Goal: Information Seeking & Learning: Check status

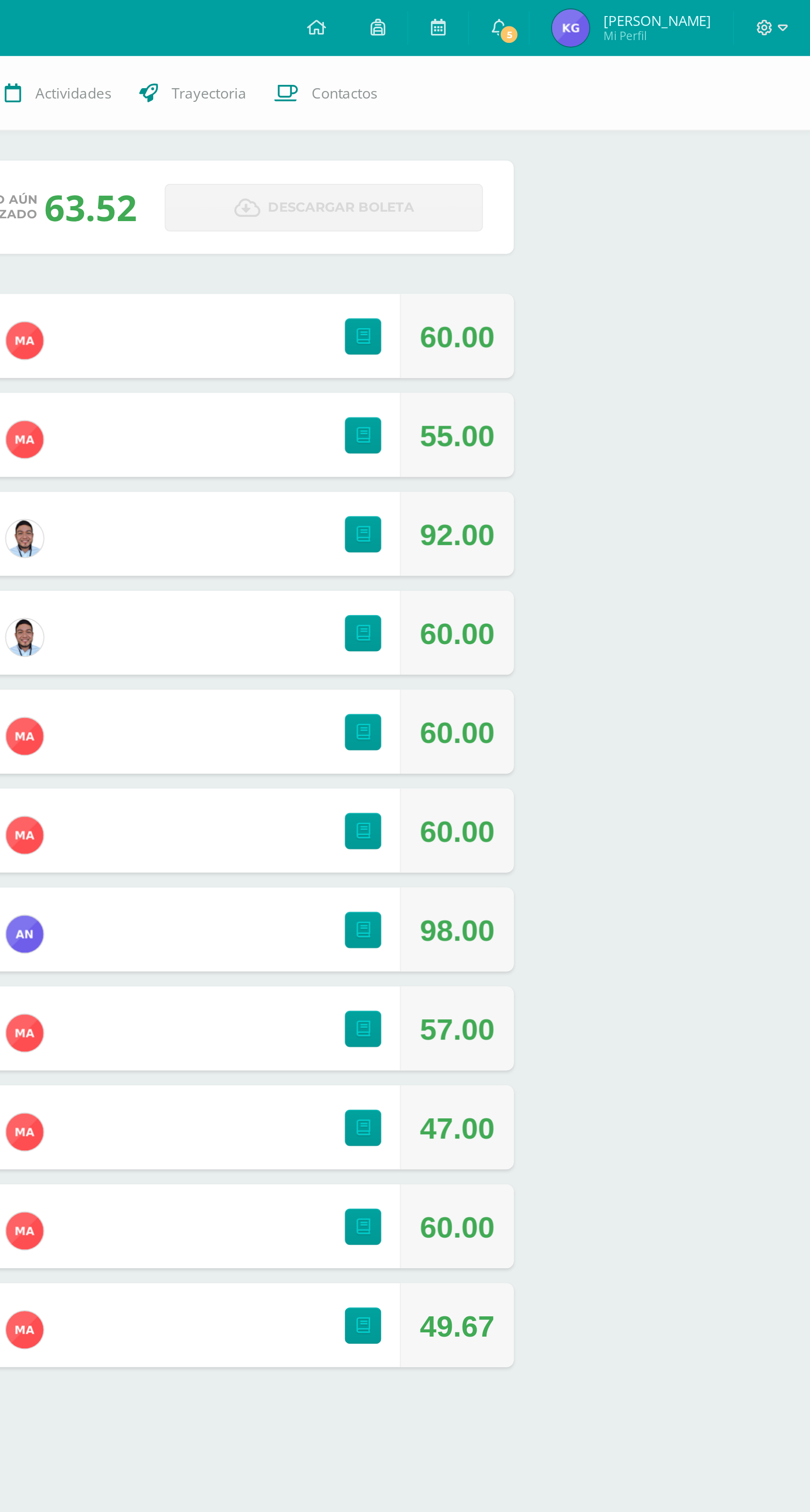
click at [661, 21] on span "5" at bounding box center [657, 17] width 11 height 11
click at [724, 339] on div "63 Katty González 123 Punteos Actividades Trayectoria Contactos Pendiente Unida…" at bounding box center [446, 368] width 727 height 681
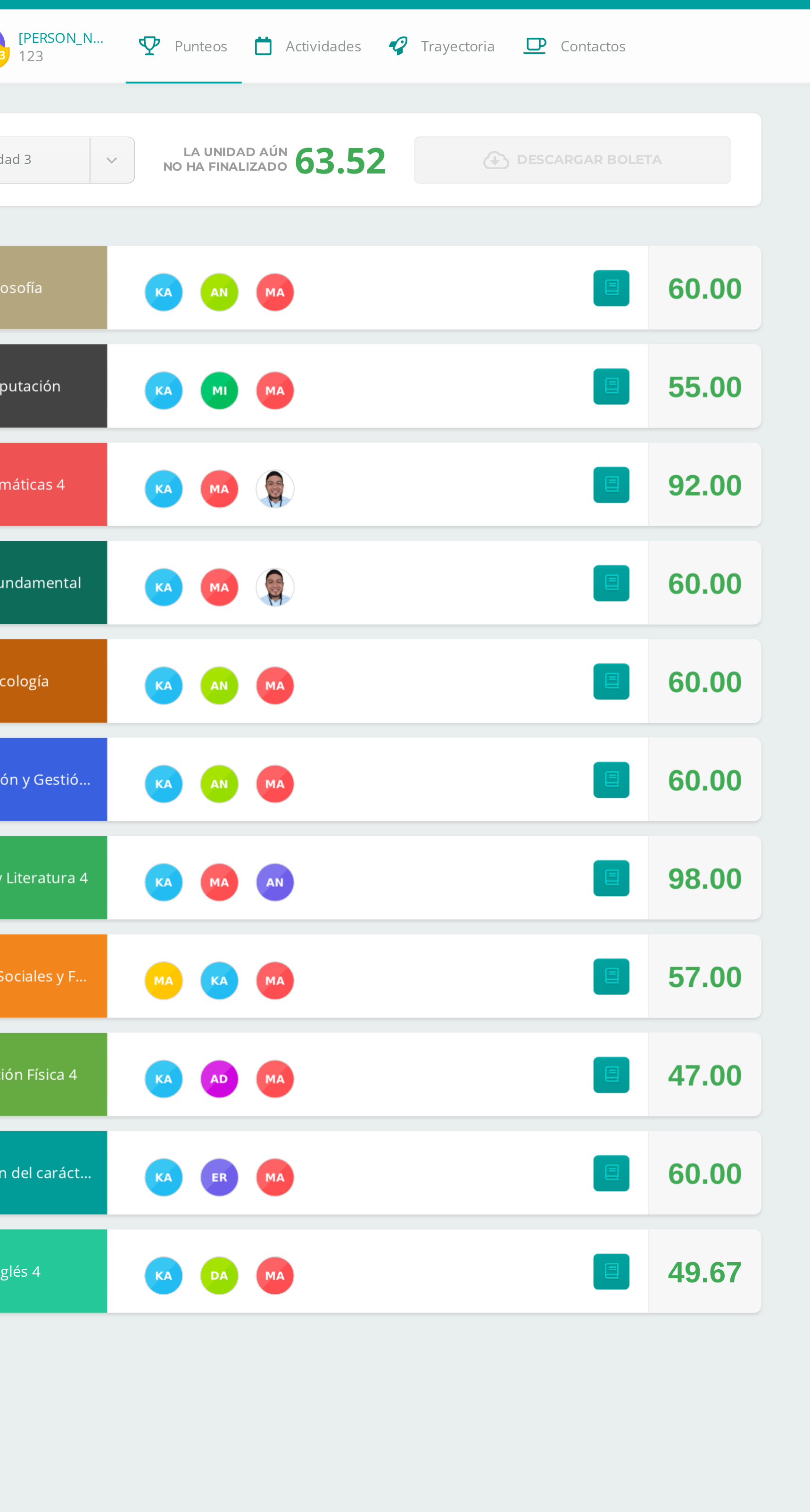
click at [639, 516] on div "57.00" at bounding box center [631, 520] width 38 height 42
click at [406, 575] on img at bounding box center [413, 572] width 19 height 19
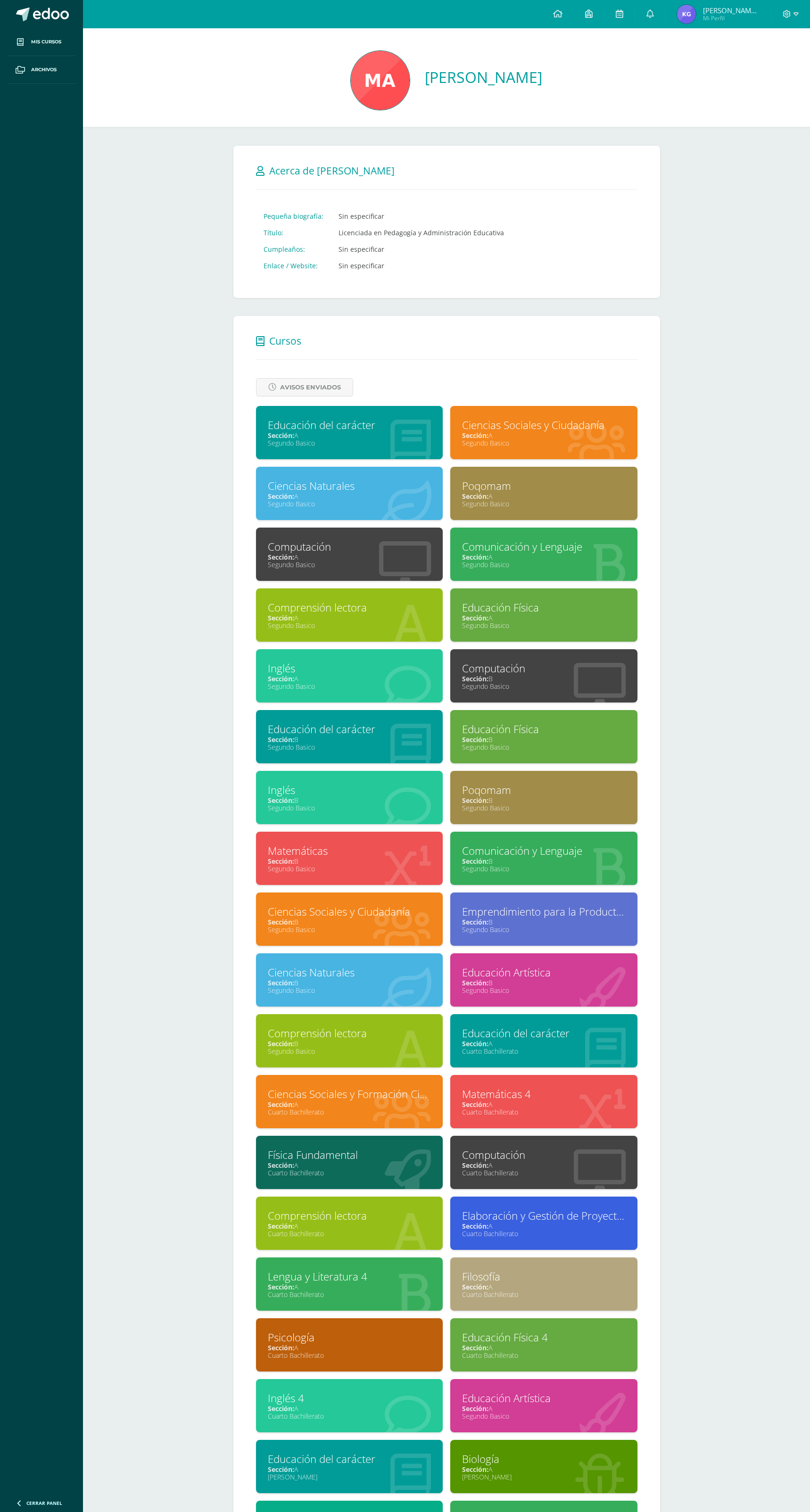
click at [690, 7] on img at bounding box center [687, 14] width 19 height 19
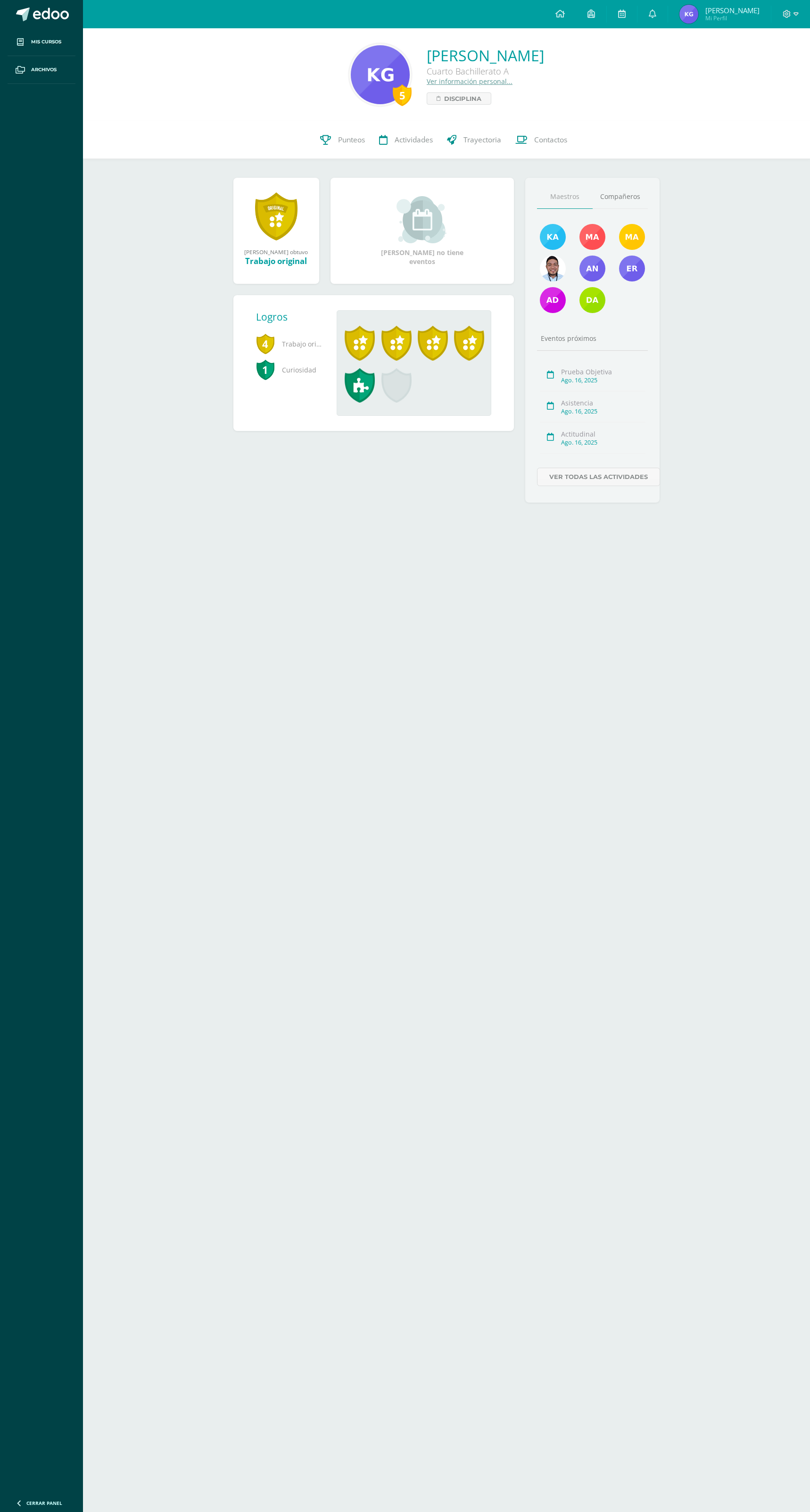
click at [325, 139] on icon at bounding box center [325, 140] width 11 height 10
